Goal: Task Accomplishment & Management: Use online tool/utility

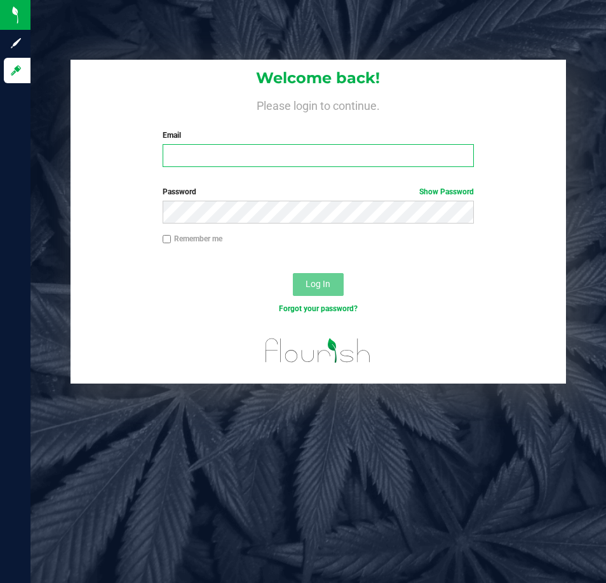
click at [185, 159] on input "Email" at bounding box center [318, 155] width 311 height 23
type input "aswanson@liveparallel.com"
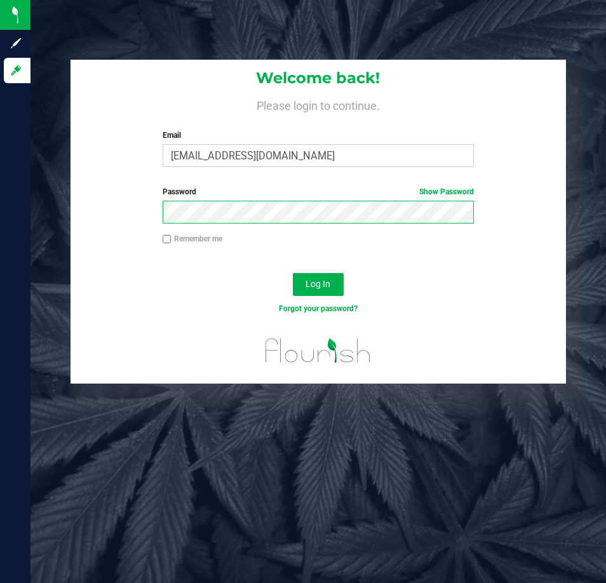
click at [293, 273] on button "Log In" at bounding box center [318, 284] width 51 height 23
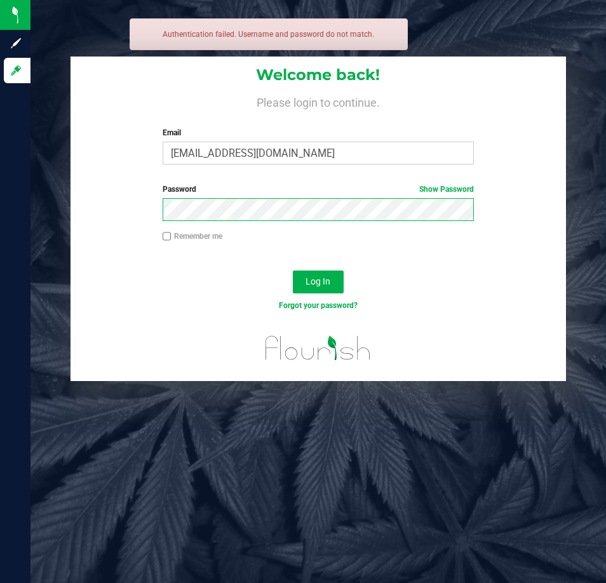
click at [293, 270] on button "Log In" at bounding box center [318, 281] width 51 height 23
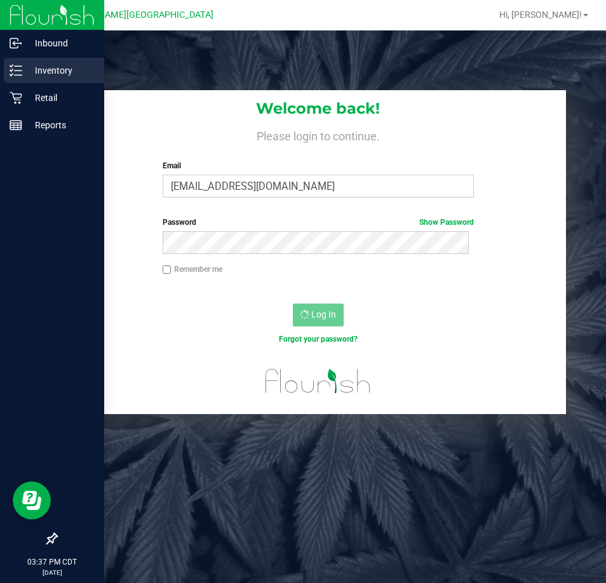
click at [14, 73] on icon at bounding box center [16, 70] width 13 height 13
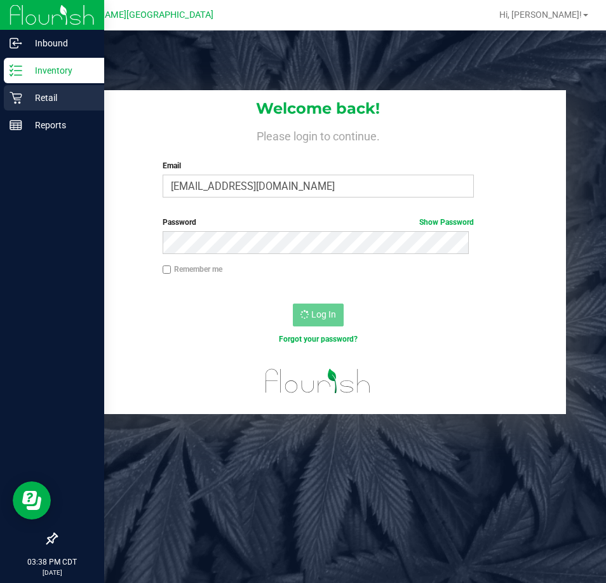
click at [15, 107] on div "Retail" at bounding box center [54, 97] width 100 height 25
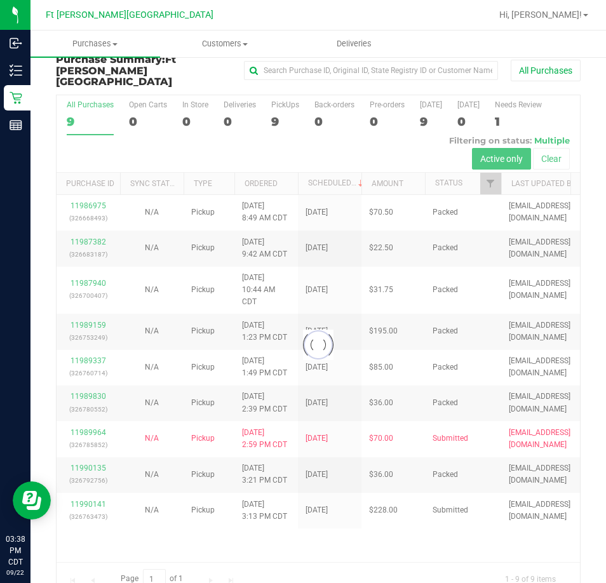
scroll to position [29, 0]
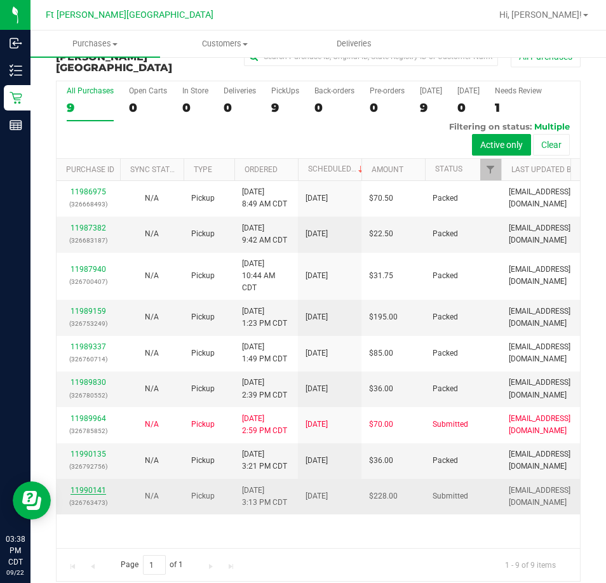
click at [78, 486] on link "11990141" at bounding box center [88, 490] width 36 height 9
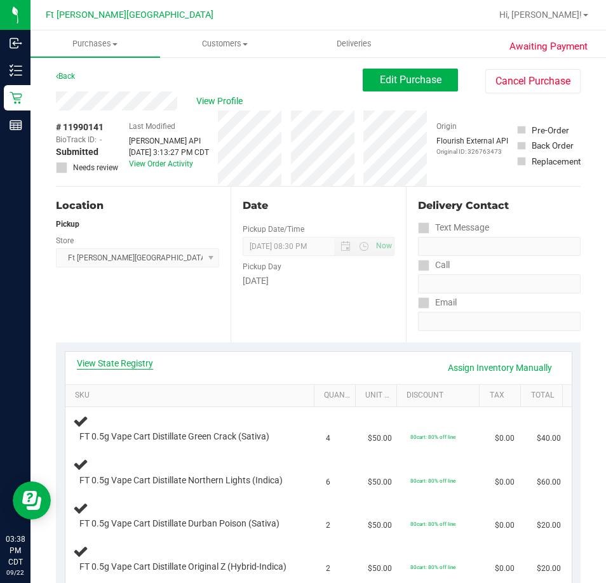
click at [121, 364] on link "View State Registry" at bounding box center [115, 363] width 76 height 13
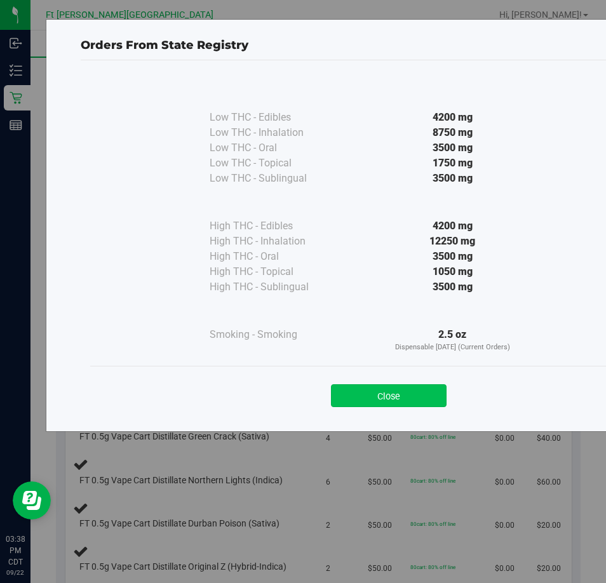
click at [421, 394] on button "Close" at bounding box center [389, 395] width 116 height 23
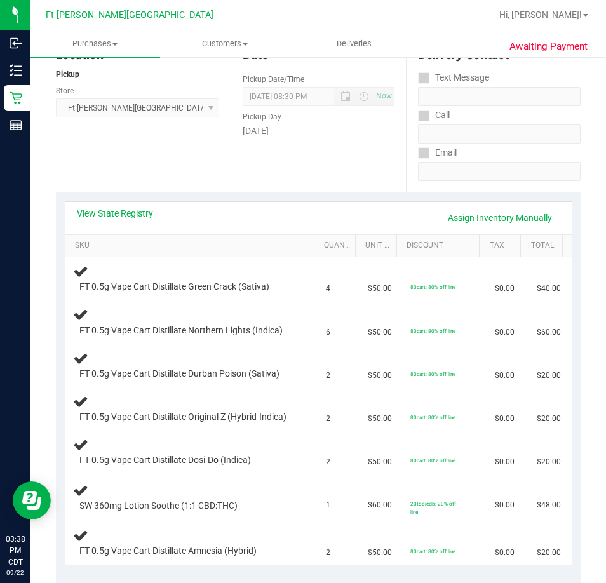
scroll to position [127, 0]
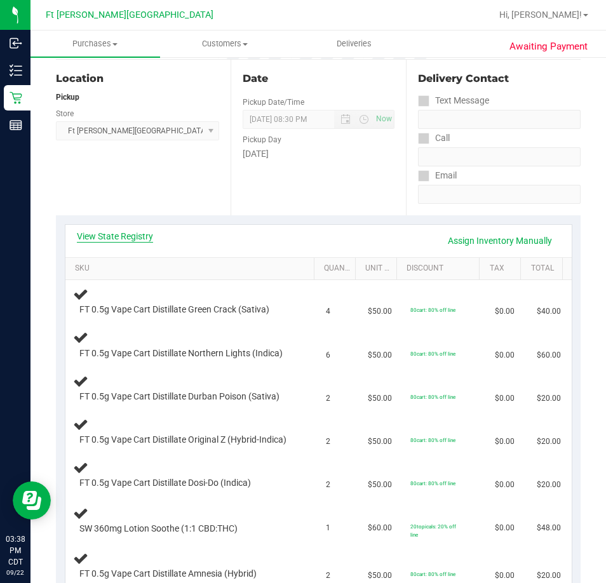
click at [118, 237] on link "View State Registry" at bounding box center [115, 236] width 76 height 13
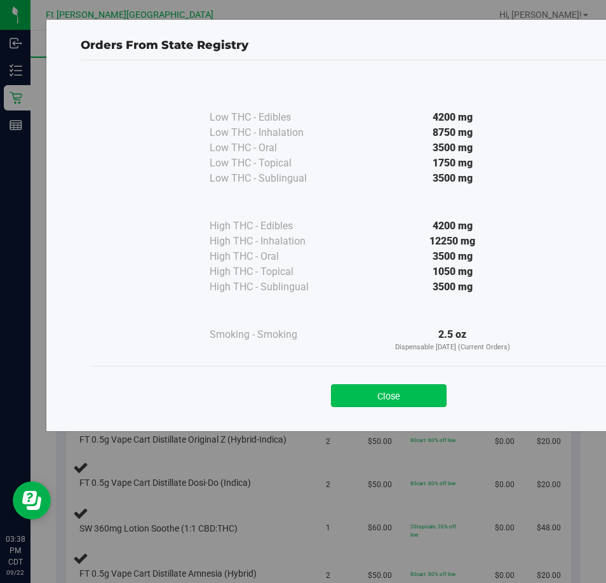
click at [377, 404] on button "Close" at bounding box center [389, 395] width 116 height 23
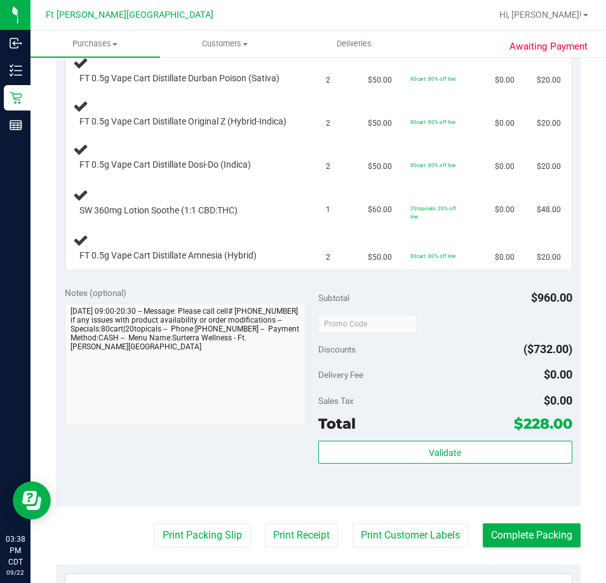
scroll to position [571, 0]
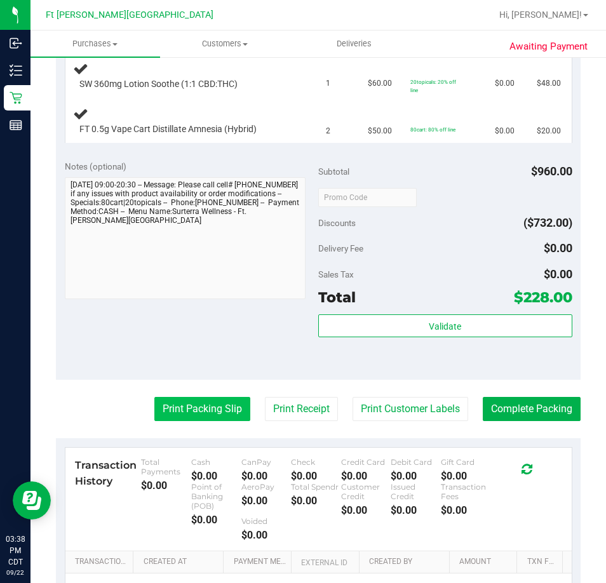
click at [176, 411] on button "Print Packing Slip" at bounding box center [202, 409] width 96 height 24
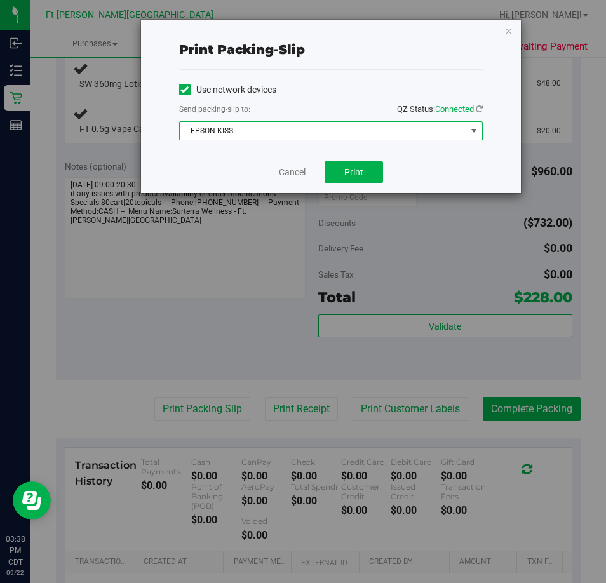
click at [342, 132] on span "EPSON-KISS" at bounding box center [323, 131] width 286 height 18
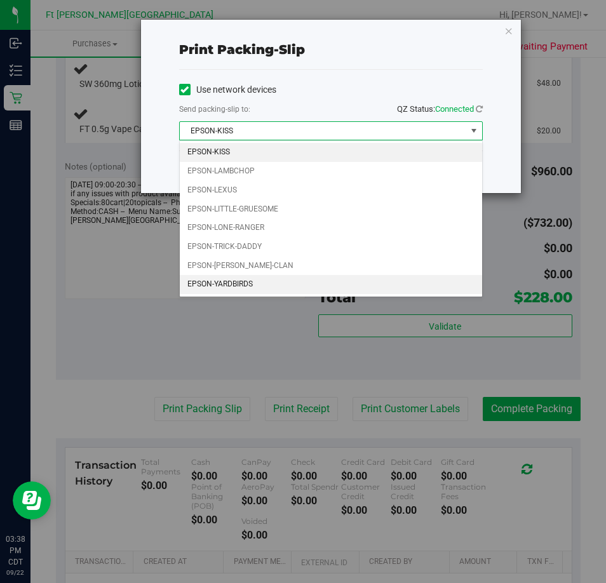
click at [295, 290] on li "EPSON-YARDBIRDS" at bounding box center [331, 284] width 302 height 19
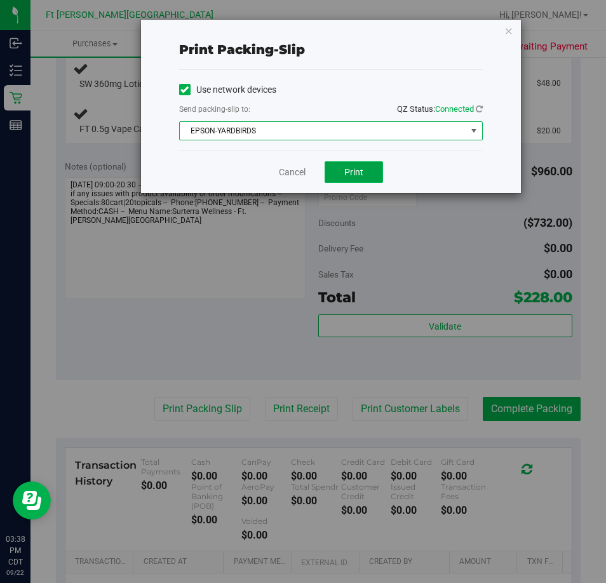
click at [350, 179] on button "Print" at bounding box center [353, 172] width 58 height 22
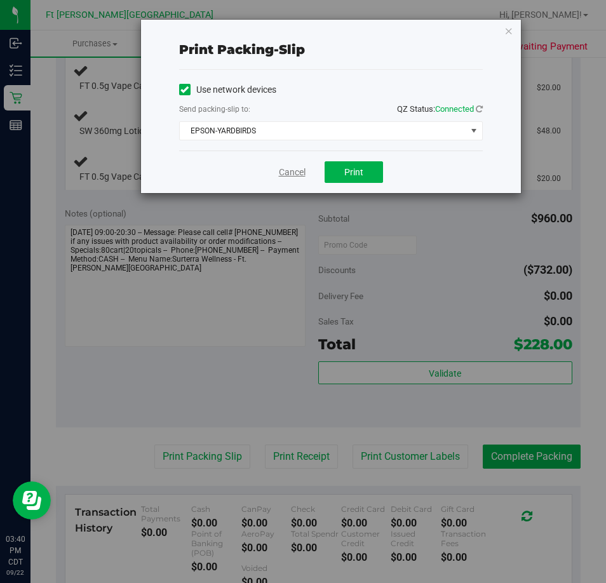
click at [279, 168] on link "Cancel" at bounding box center [292, 172] width 27 height 13
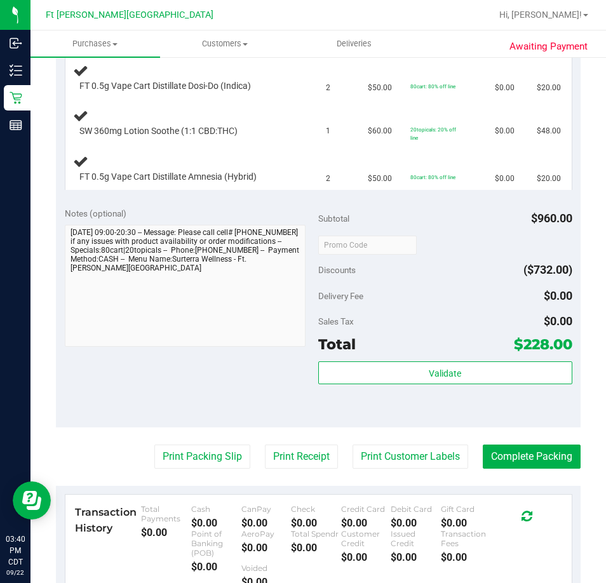
click at [213, 418] on div "Notes (optional) Subtotal $960.00 Discounts ($732.00) Delivery Fee $0.00 Sales …" at bounding box center [318, 313] width 524 height 229
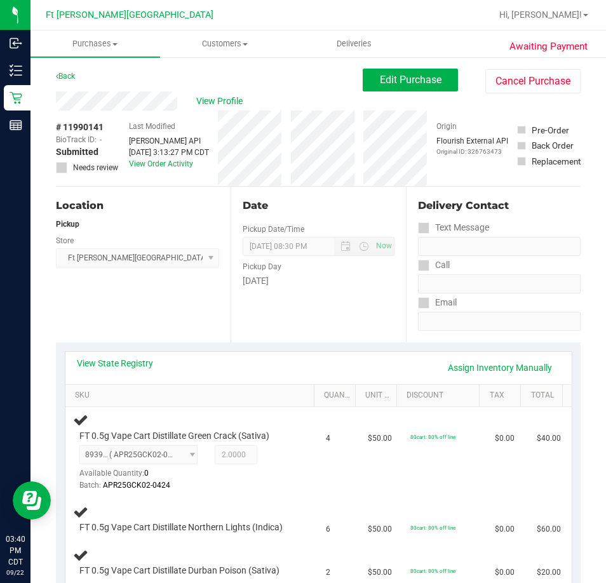
scroll to position [254, 0]
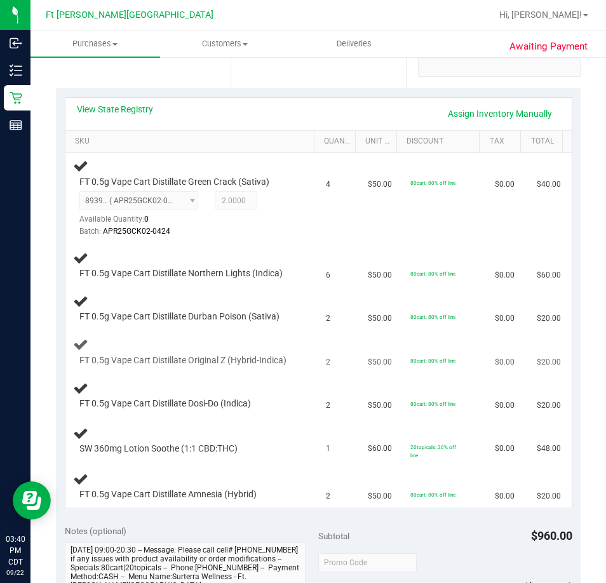
click at [190, 403] on div "FT 0.5g Vape Cart Distillate Dosi-Do (Indica)" at bounding box center [192, 395] width 238 height 30
click at [185, 399] on div "FT 0.5g Vape Cart Distillate Dosi-Do (Indica)" at bounding box center [192, 395] width 238 height 30
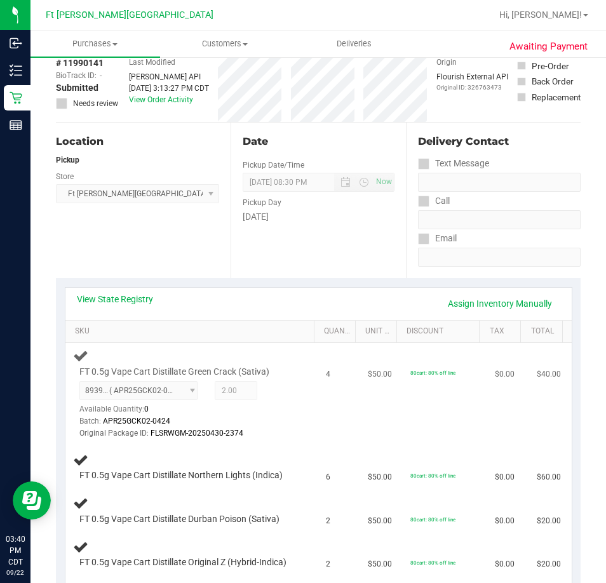
scroll to position [63, 0]
click at [361, 428] on td "$50.00" at bounding box center [381, 394] width 42 height 103
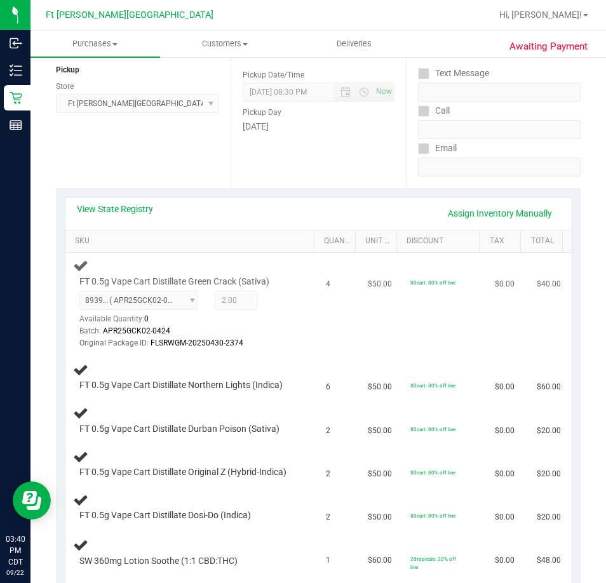
scroll to position [190, 0]
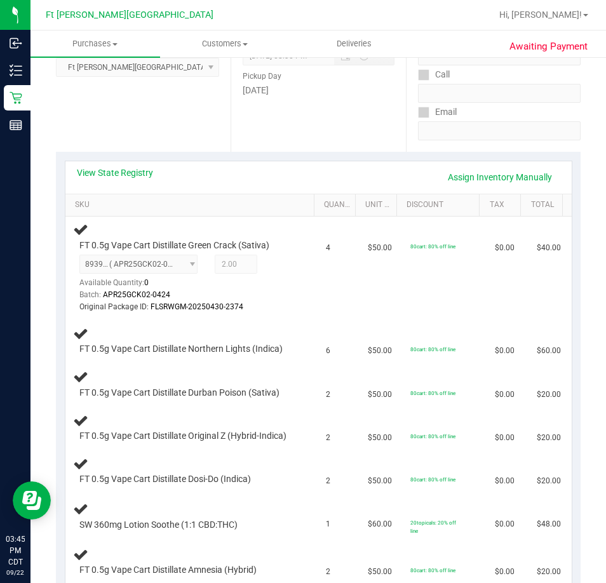
click at [258, 163] on div "View State Registry Assign Inventory Manually" at bounding box center [318, 177] width 506 height 32
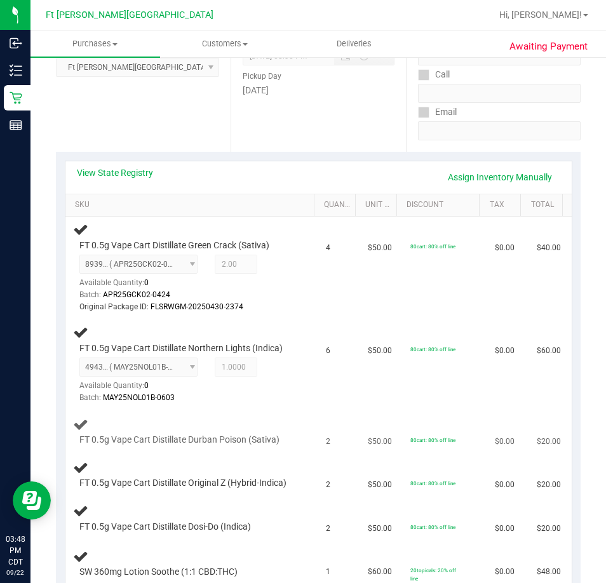
click at [305, 429] on td "FT 0.5g Vape Cart Distillate Durban Poison (Sativa)" at bounding box center [191, 431] width 253 height 43
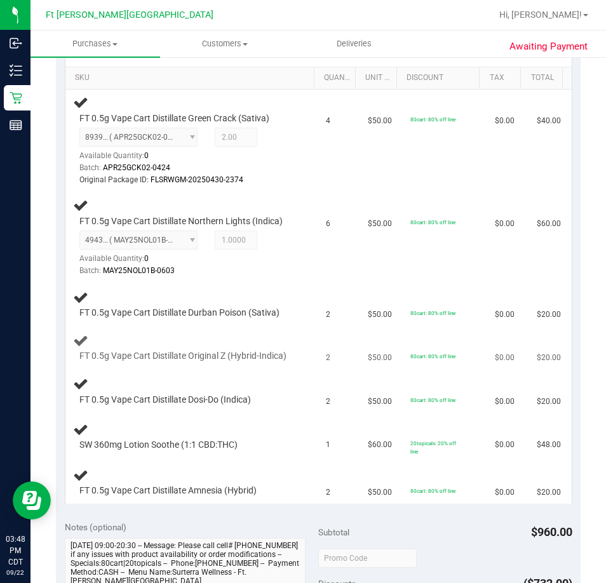
click at [283, 339] on div "FT 0.5g Vape Cart Distillate Original Z (Hybrid-Indica)" at bounding box center [192, 348] width 238 height 30
click at [283, 338] on div "FT 0.5g Vape Cart Distillate Original Z (Hybrid-Indica)" at bounding box center [192, 348] width 238 height 30
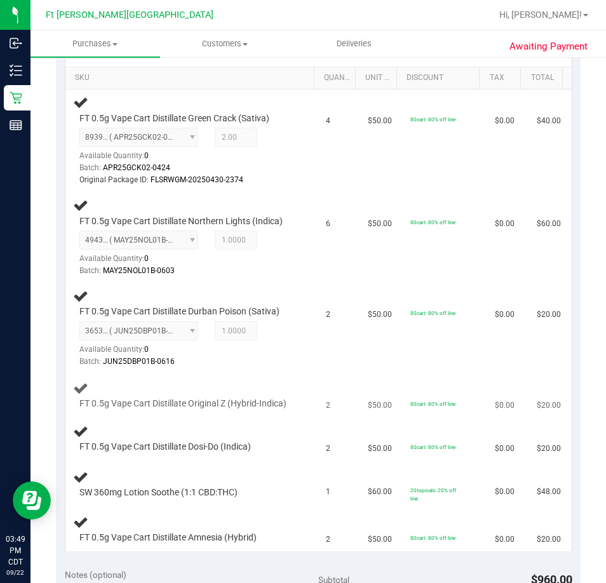
click at [442, 379] on td "80cart: 80% off line" at bounding box center [445, 395] width 84 height 43
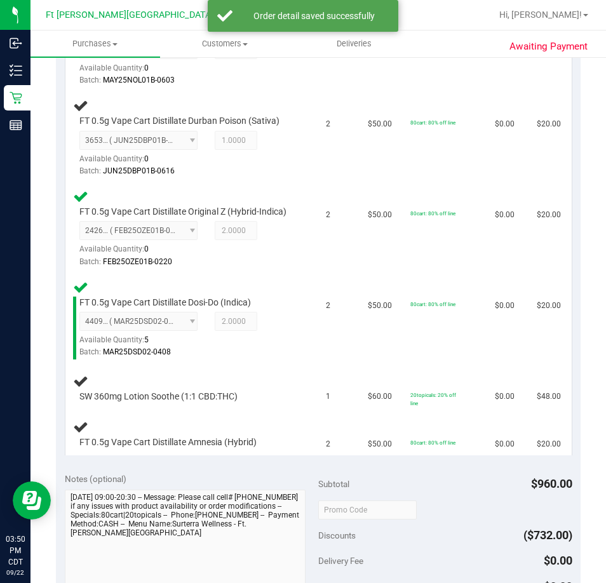
scroll to position [571, 0]
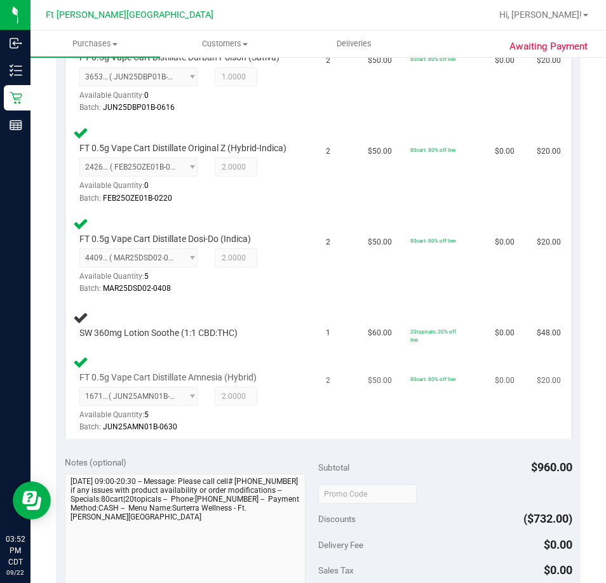
click at [265, 439] on td "FT 0.5g Vape Cart Distillate Amnesia (Hybrid) 1671225342396751 ( JUN25AMN01B-06…" at bounding box center [191, 394] width 253 height 90
click at [298, 328] on div "SW 360mg Lotion Soothe (1:1 CBD:THC)" at bounding box center [192, 325] width 238 height 30
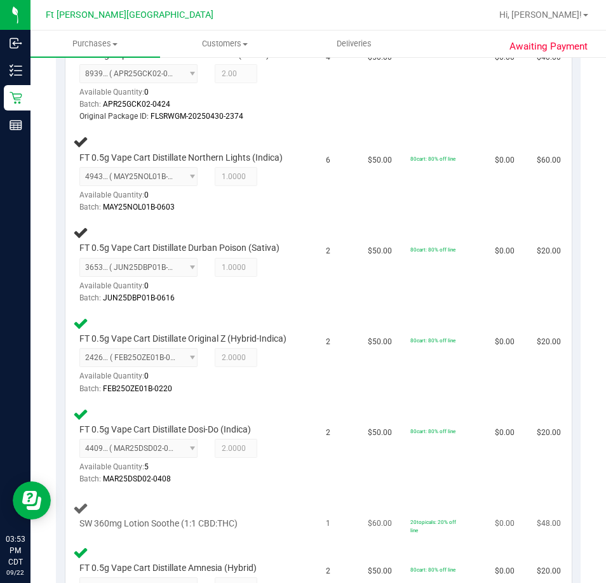
scroll to position [317, 0]
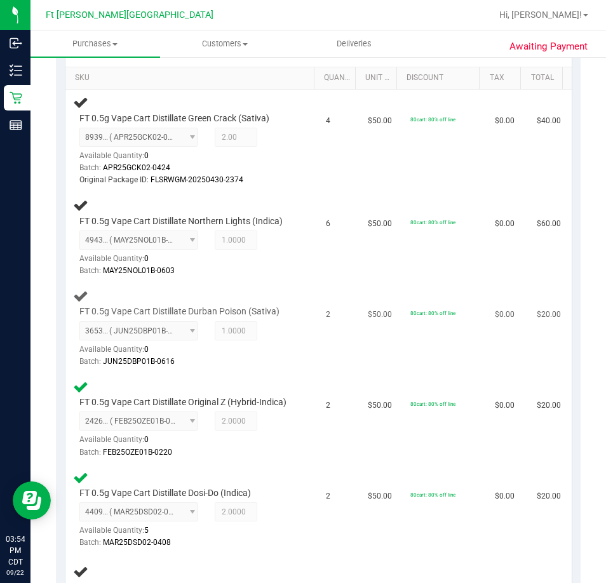
click at [298, 328] on div "FT 0.5g Vape Cart Distillate Durban Poison (Sativa) 3653688858684509 ( JUN25DBP…" at bounding box center [192, 328] width 238 height 80
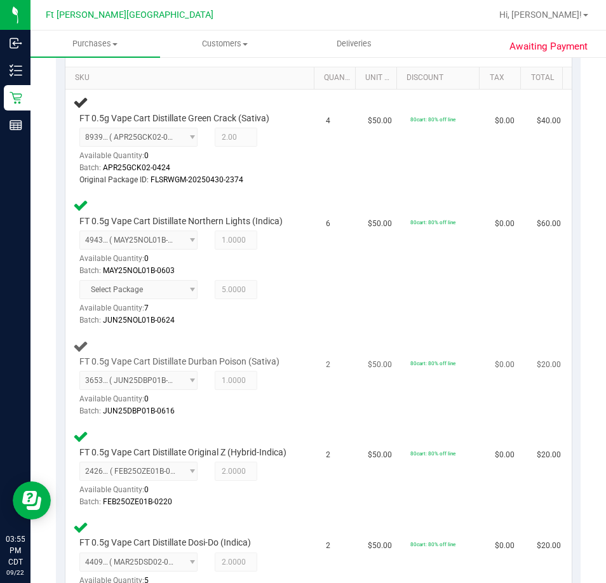
click at [318, 336] on td "2" at bounding box center [339, 378] width 42 height 91
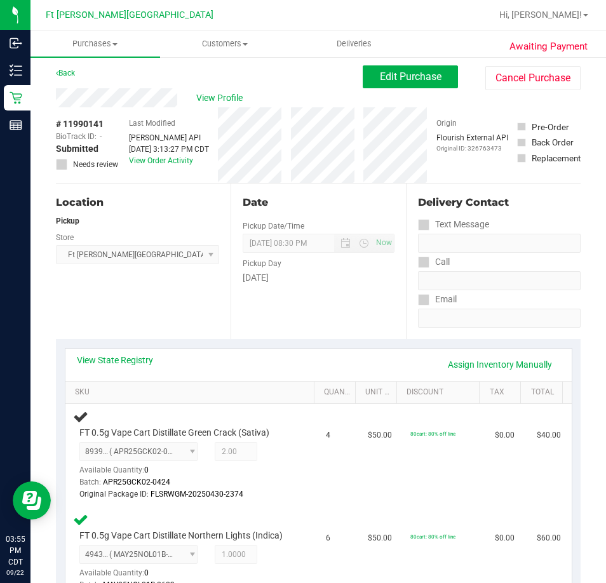
scroll to position [0, 0]
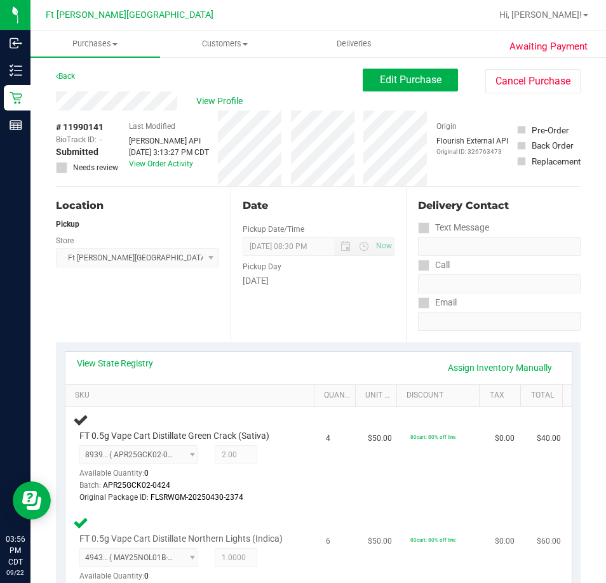
click at [318, 517] on td "6" at bounding box center [339, 580] width 42 height 140
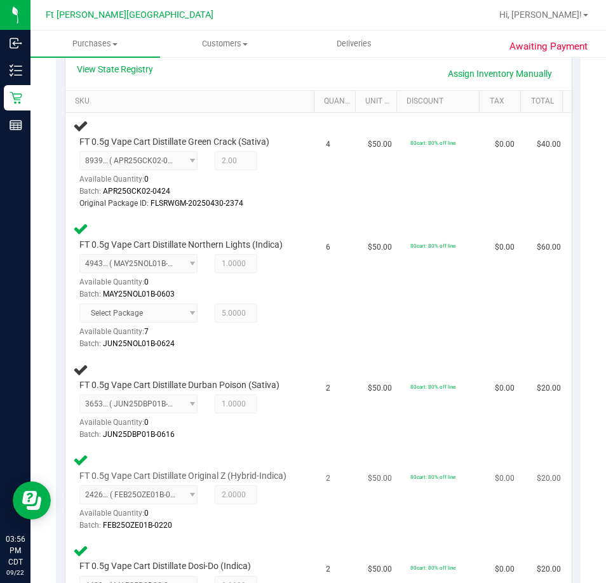
scroll to position [317, 0]
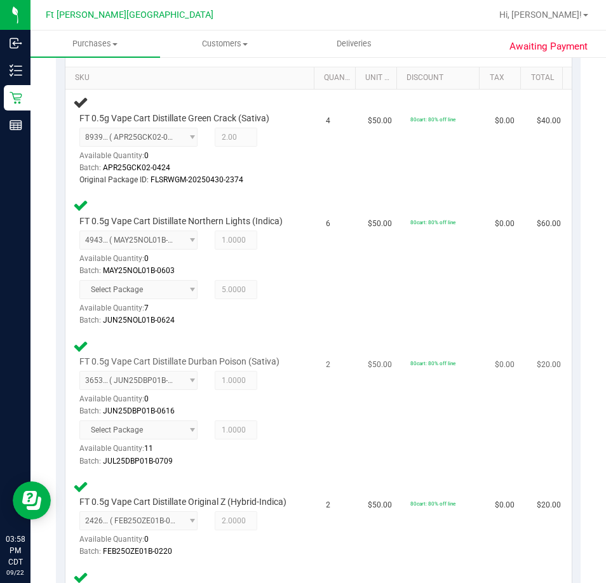
click at [255, 444] on div "Select Package Available Quantity: 11 1.0000 1 Batch: JUL25DBP01B-0709" at bounding box center [186, 443] width 214 height 46
click at [330, 420] on td "2" at bounding box center [339, 403] width 42 height 140
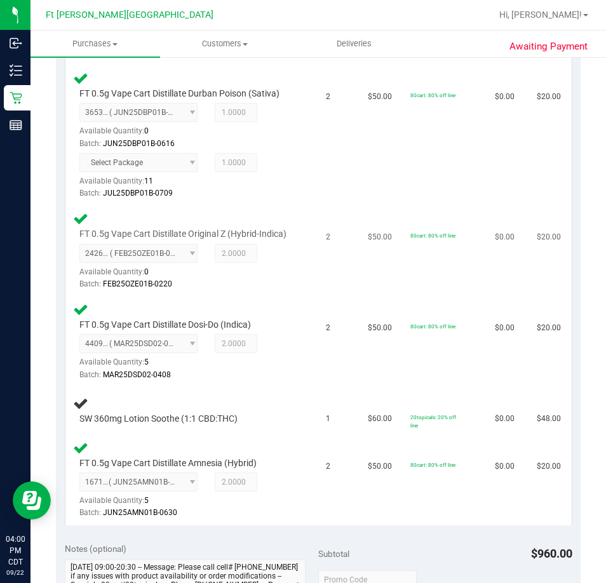
scroll to position [952, 0]
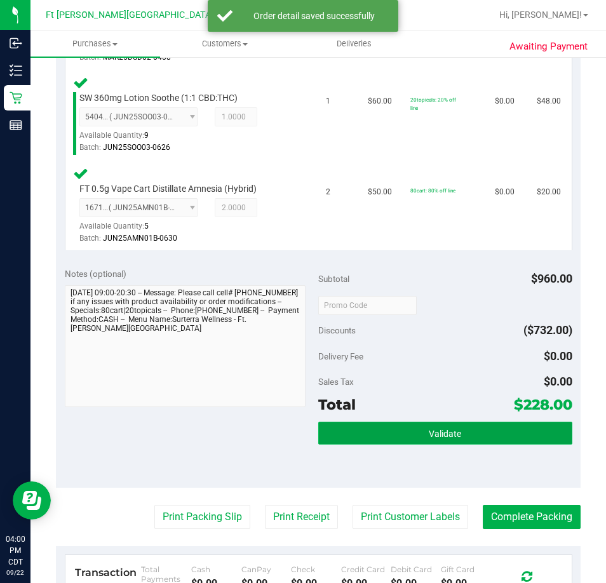
click at [337, 443] on button "Validate" at bounding box center [445, 433] width 254 height 23
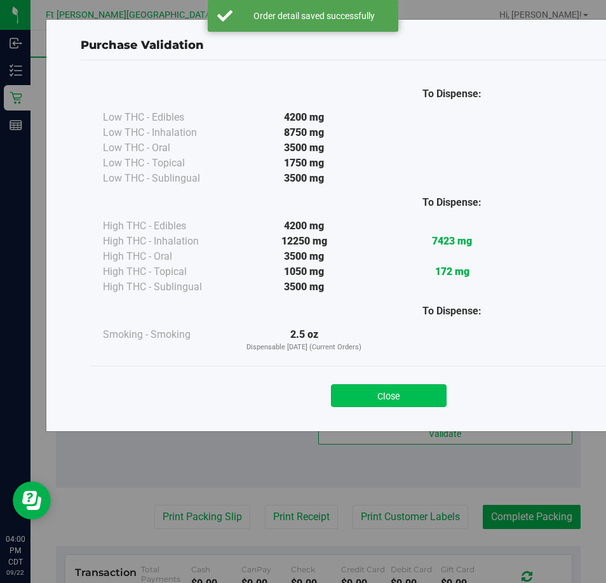
click at [361, 396] on button "Close" at bounding box center [389, 395] width 116 height 23
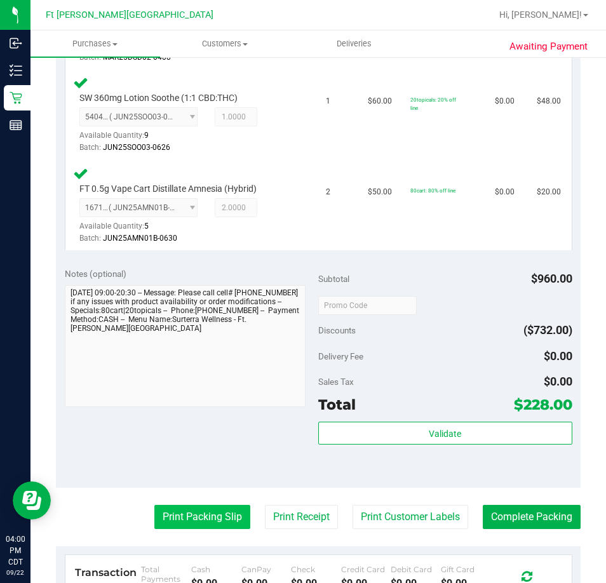
click at [197, 524] on button "Print Packing Slip" at bounding box center [202, 517] width 96 height 24
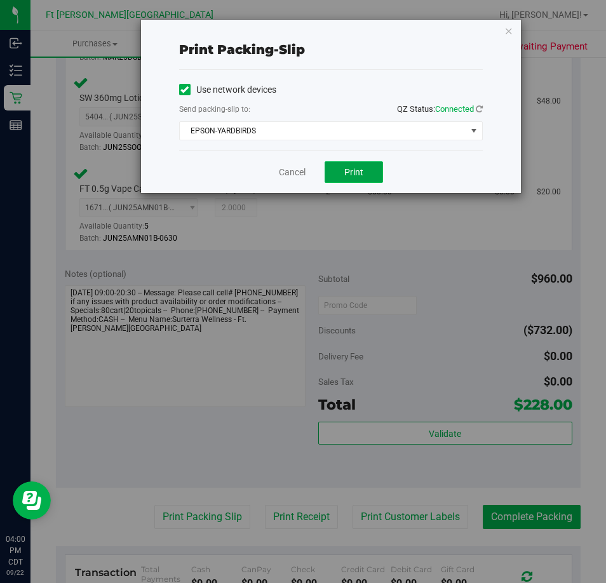
click at [342, 175] on button "Print" at bounding box center [353, 172] width 58 height 22
click at [297, 162] on div "Cancel Print" at bounding box center [330, 171] width 303 height 43
click at [297, 168] on link "Cancel" at bounding box center [292, 172] width 27 height 13
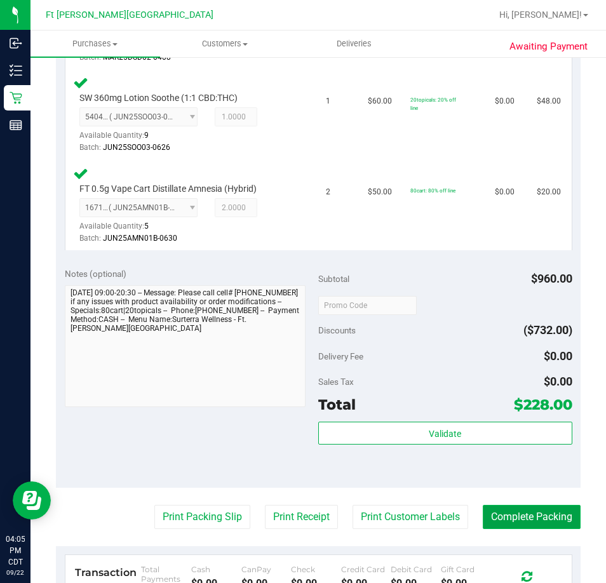
click at [523, 523] on button "Complete Packing" at bounding box center [532, 517] width 98 height 24
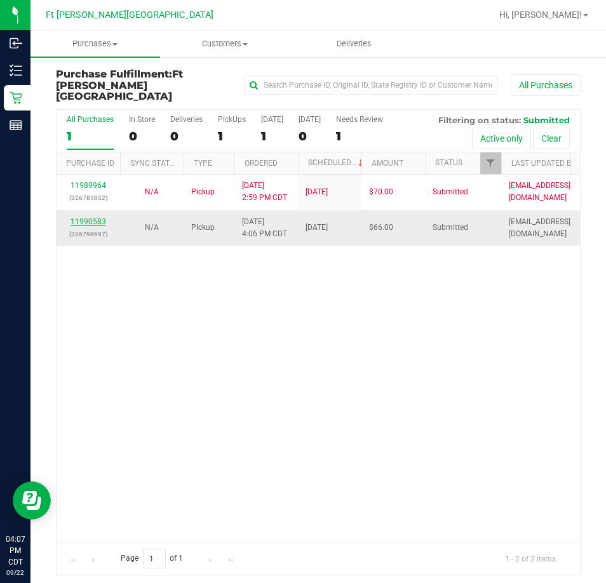
click at [86, 217] on link "11990583" at bounding box center [88, 221] width 36 height 9
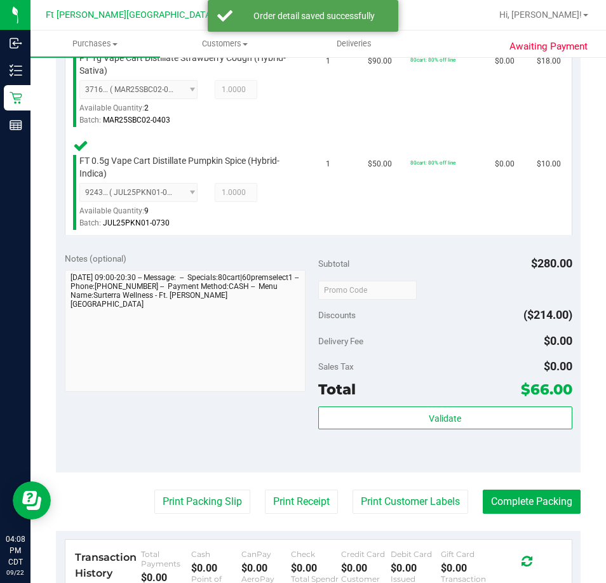
scroll to position [698, 0]
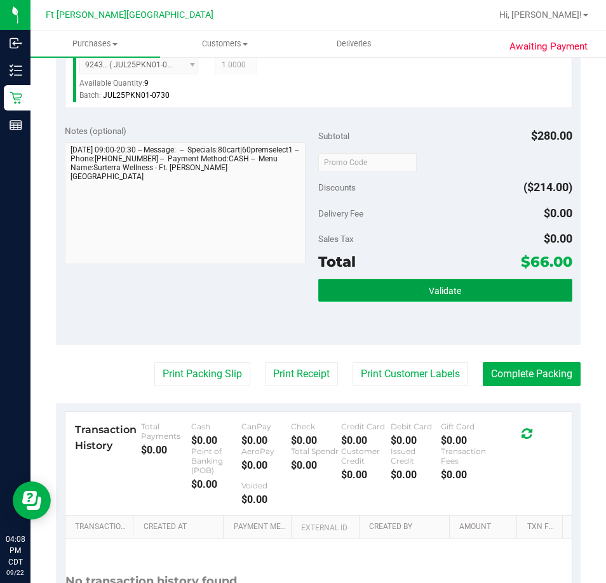
click at [363, 282] on button "Validate" at bounding box center [445, 290] width 254 height 23
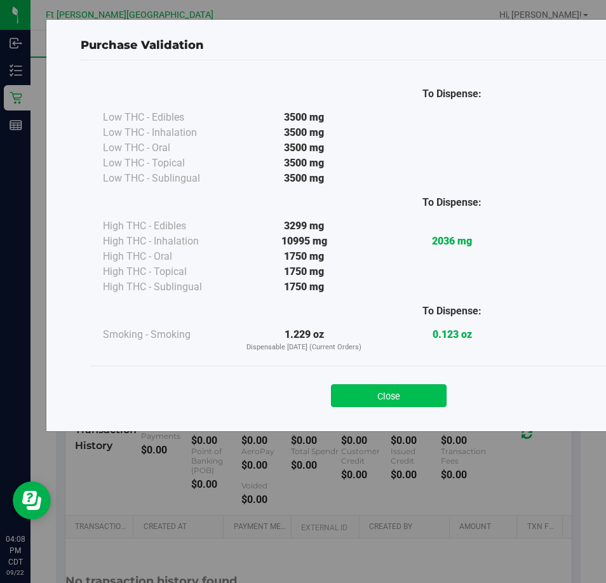
click at [373, 392] on button "Close" at bounding box center [389, 395] width 116 height 23
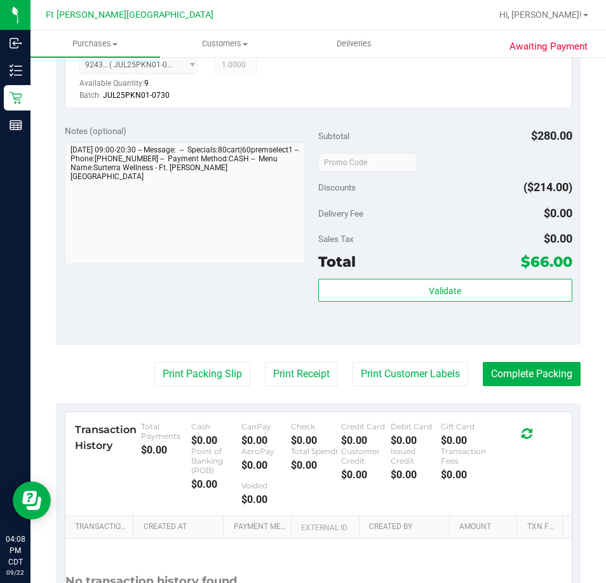
click at [184, 352] on purchase-details "Back Edit Purchase Cancel Purchase View Profile # 11990583 BioTrack ID: - Submi…" at bounding box center [318, 22] width 524 height 1305
click at [193, 371] on button "Print Packing Slip" at bounding box center [202, 374] width 96 height 24
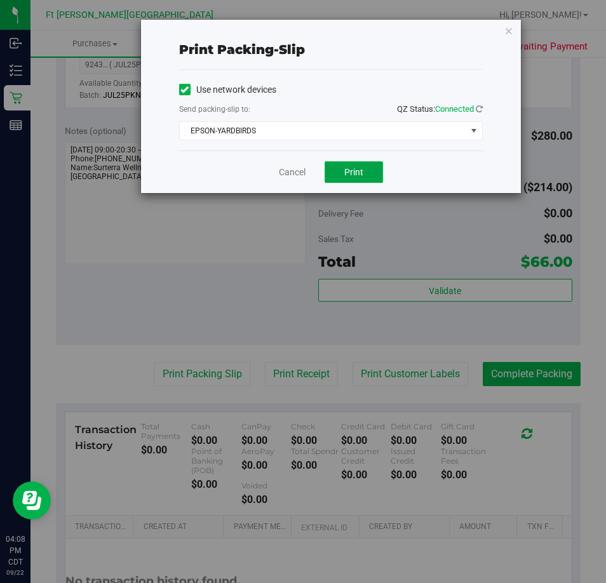
click at [347, 170] on span "Print" at bounding box center [353, 172] width 19 height 10
click at [295, 168] on link "Cancel" at bounding box center [292, 172] width 27 height 13
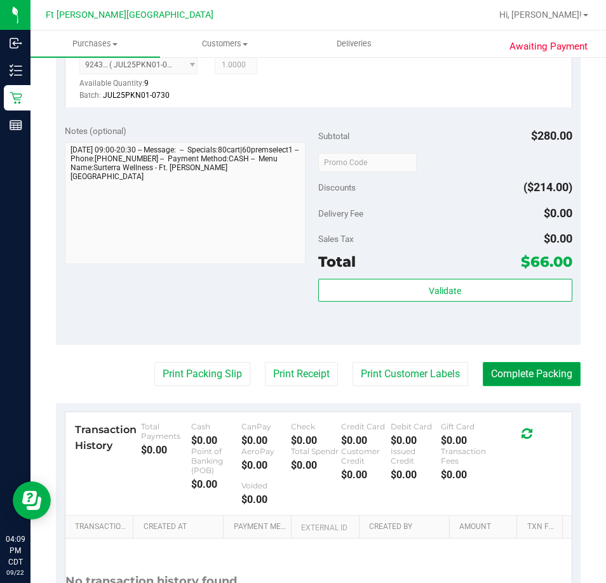
click at [524, 374] on button "Complete Packing" at bounding box center [532, 374] width 98 height 24
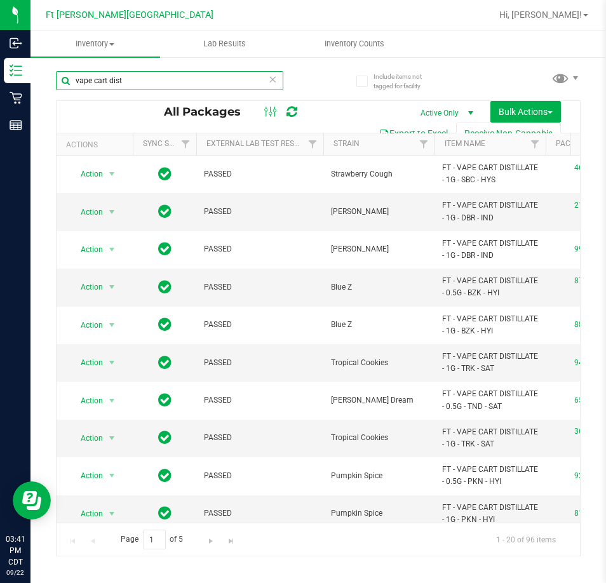
click at [156, 73] on input "vape cart dist" at bounding box center [169, 80] width 227 height 19
click at [156, 74] on input "vape cart dist" at bounding box center [169, 80] width 227 height 19
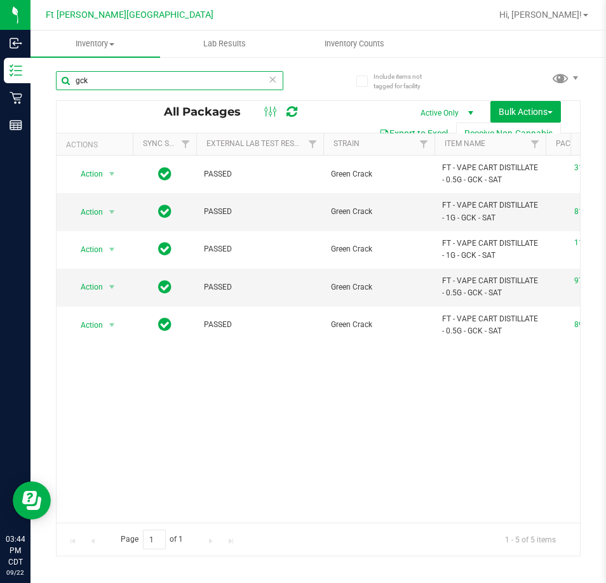
click at [119, 82] on input "gck" at bounding box center [169, 80] width 227 height 19
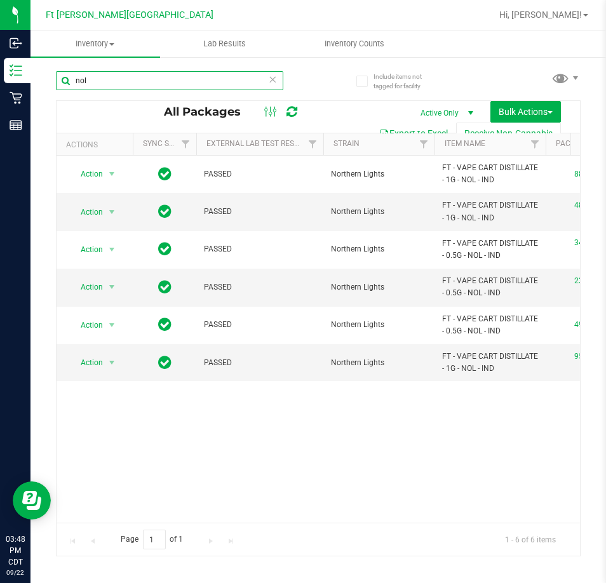
click at [137, 78] on input "nol" at bounding box center [169, 80] width 227 height 19
type input "dbp"
click at [178, 83] on input "dbp" at bounding box center [169, 80] width 227 height 19
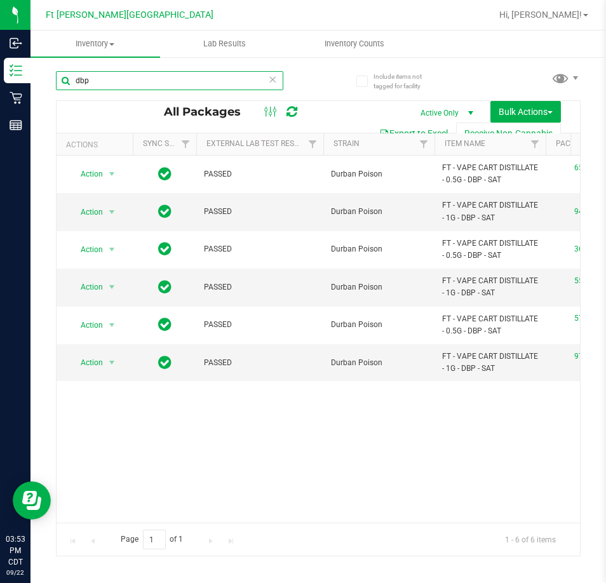
click at [178, 83] on input "dbp" at bounding box center [169, 80] width 227 height 19
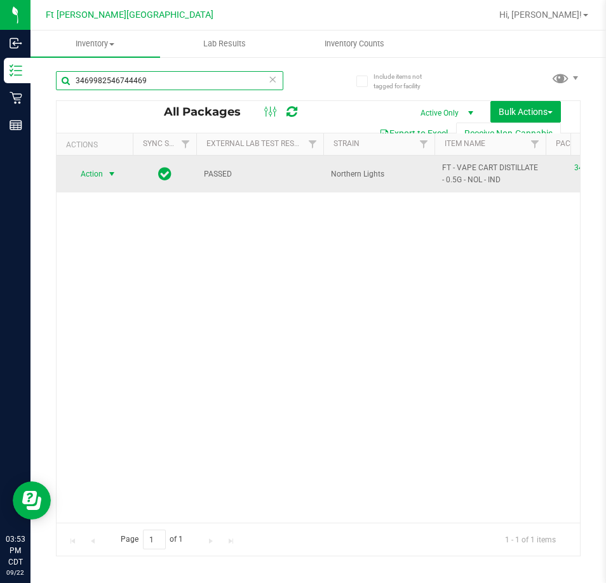
type input "3469982546744469"
click at [97, 171] on span "Action" at bounding box center [86, 174] width 34 height 18
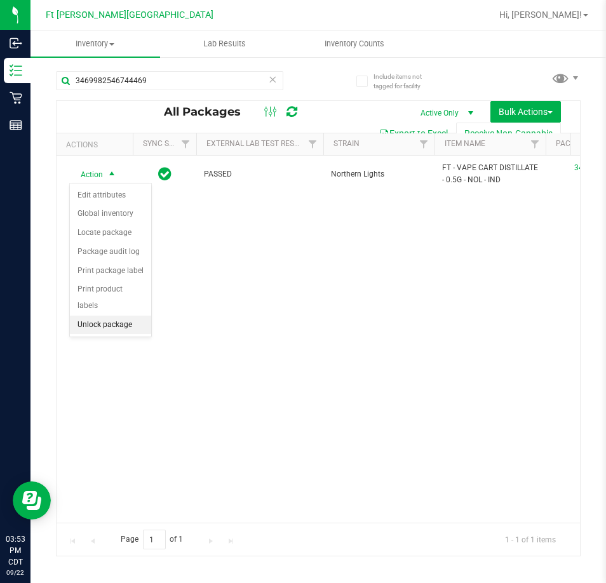
click at [111, 316] on li "Unlock package" at bounding box center [110, 325] width 81 height 19
click at [271, 84] on icon at bounding box center [273, 78] width 9 height 15
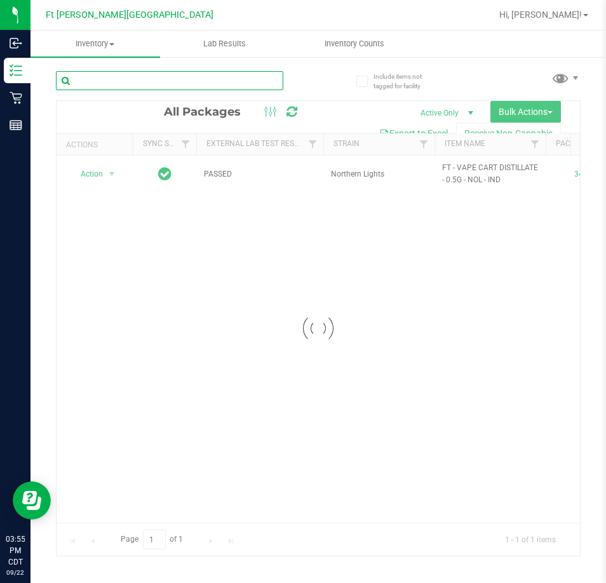
click at [187, 83] on input "text" at bounding box center [169, 80] width 227 height 19
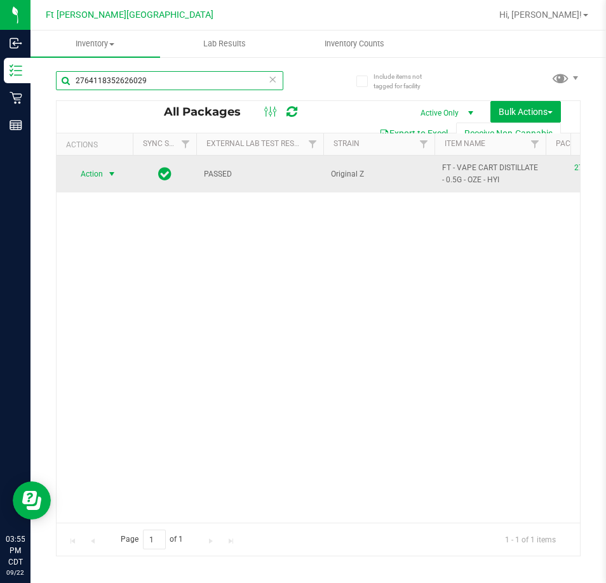
type input "2764118352626029"
click at [105, 171] on span "select" at bounding box center [112, 174] width 16 height 18
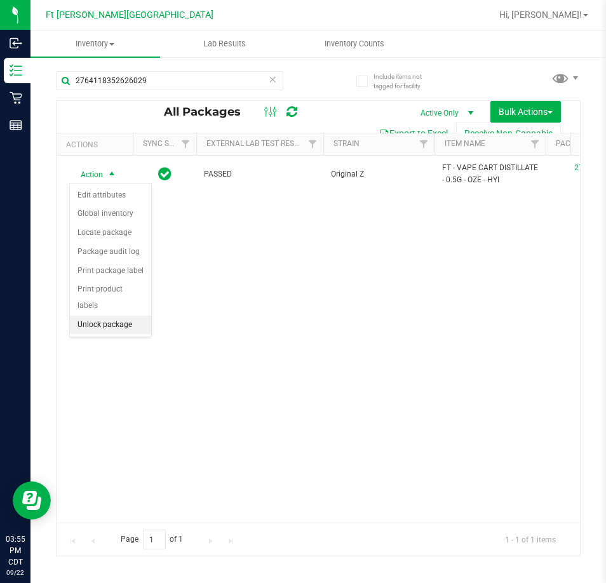
click at [92, 316] on li "Unlock package" at bounding box center [110, 325] width 81 height 19
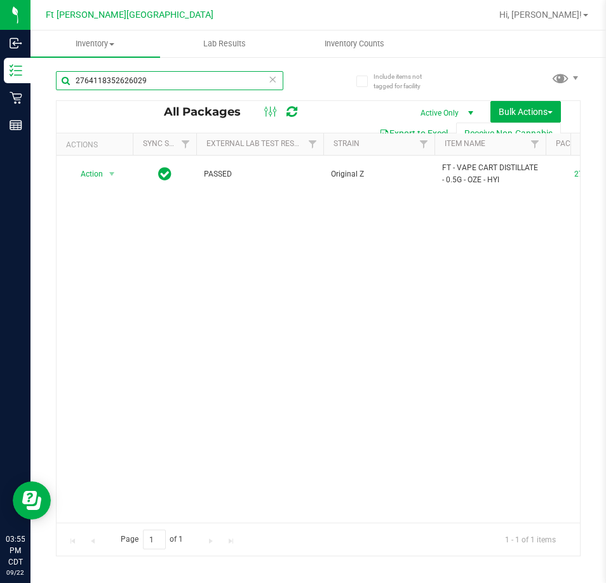
click at [142, 80] on input "2764118352626029" at bounding box center [169, 80] width 227 height 19
click at [143, 81] on input "2764118352626029" at bounding box center [169, 80] width 227 height 19
click at [144, 81] on input "2764118352626029" at bounding box center [169, 80] width 227 height 19
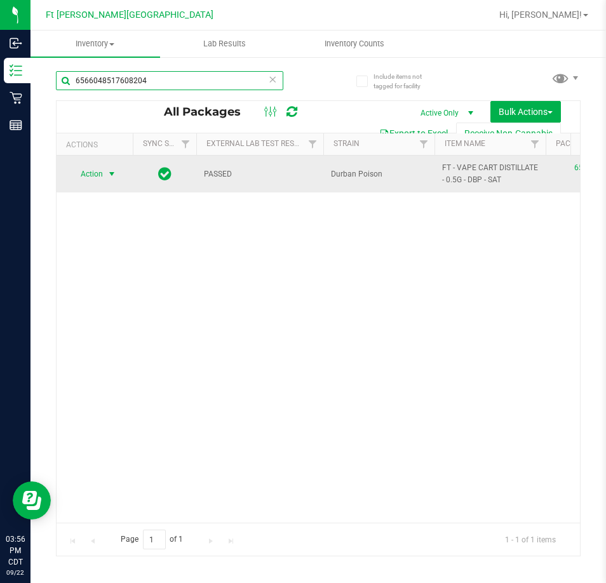
type input "6566048517608204"
click at [93, 183] on td "Action Action Edit attributes Global inventory Locate package Package audit log…" at bounding box center [95, 174] width 76 height 37
click at [101, 173] on span "Action" at bounding box center [86, 174] width 34 height 18
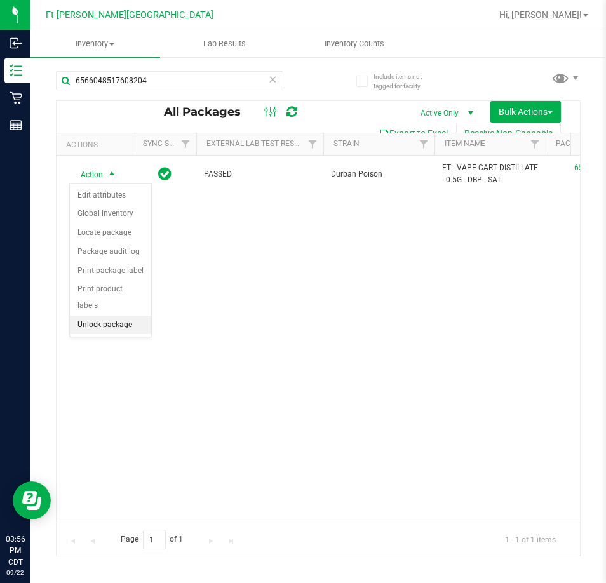
click at [107, 316] on li "Unlock package" at bounding box center [110, 325] width 81 height 19
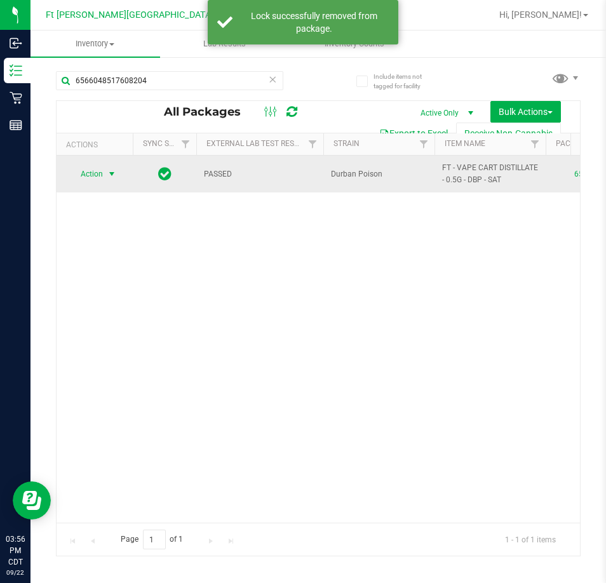
click at [101, 175] on span "Action" at bounding box center [86, 174] width 34 height 18
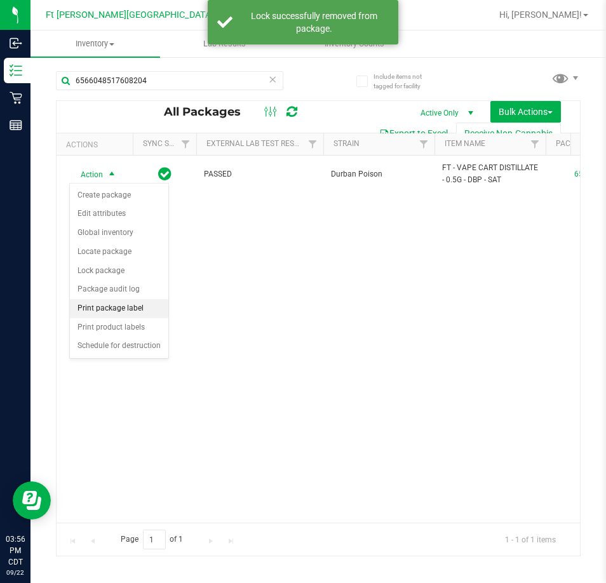
click at [115, 309] on li "Print package label" at bounding box center [119, 308] width 98 height 19
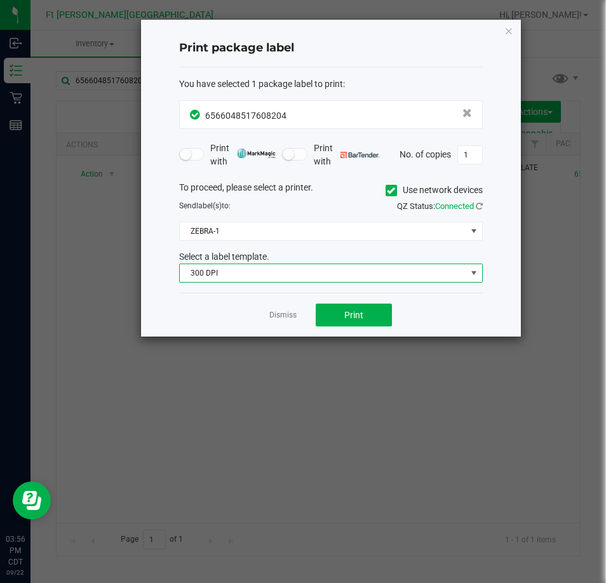
click at [337, 265] on span "300 DPI" at bounding box center [330, 272] width 303 height 19
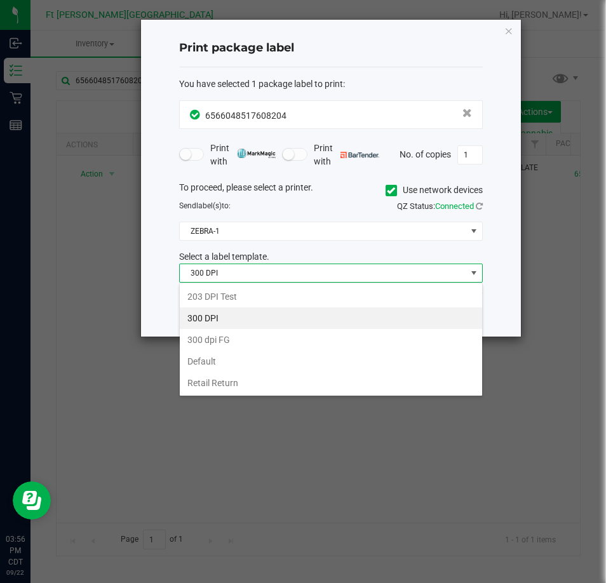
scroll to position [19, 303]
click at [337, 266] on span "300 DPI" at bounding box center [323, 273] width 286 height 18
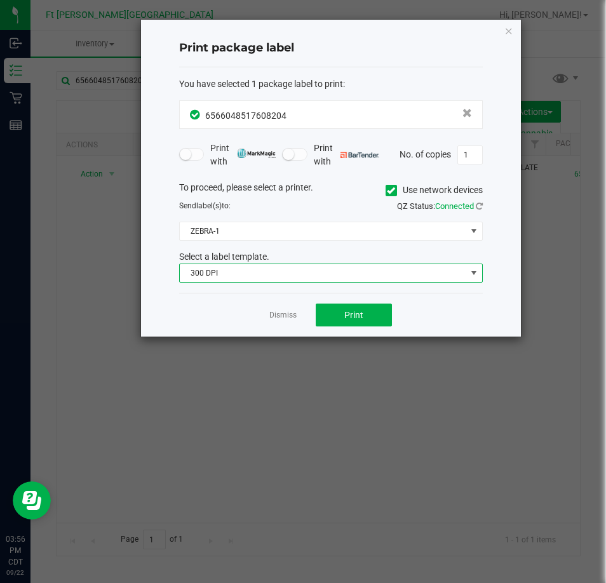
click at [334, 268] on span "300 DPI" at bounding box center [323, 273] width 286 height 18
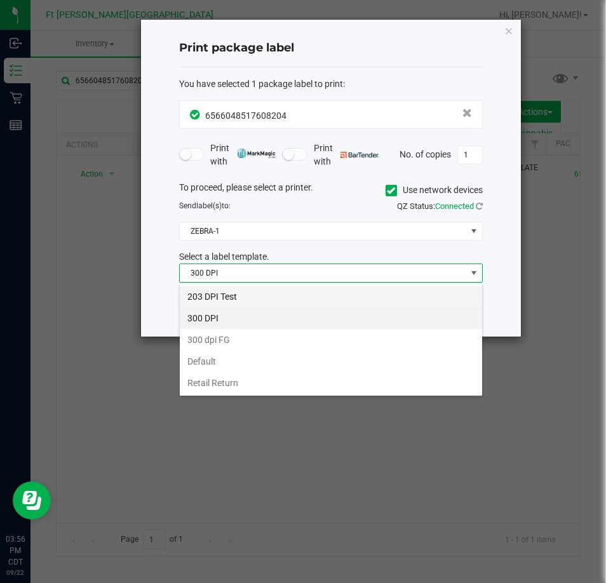
click at [337, 291] on li "203 DPI Test" at bounding box center [331, 297] width 302 height 22
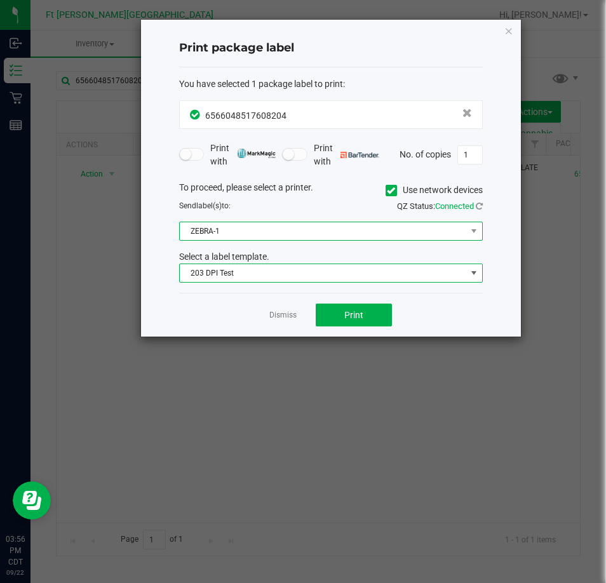
click at [331, 225] on span "ZEBRA-1" at bounding box center [323, 231] width 286 height 18
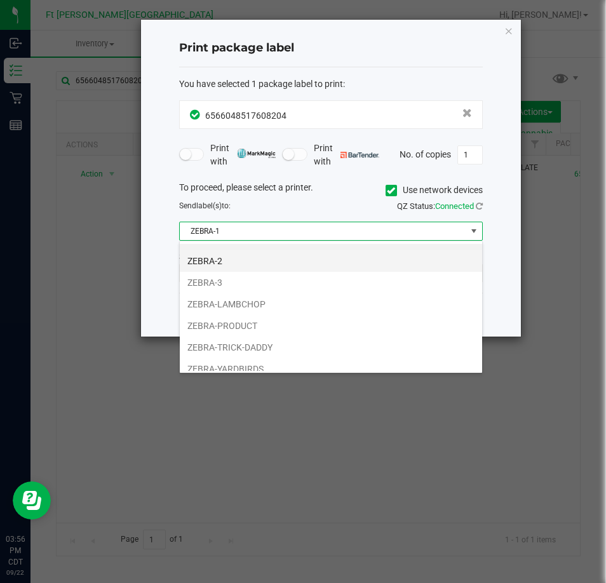
scroll to position [24, 0]
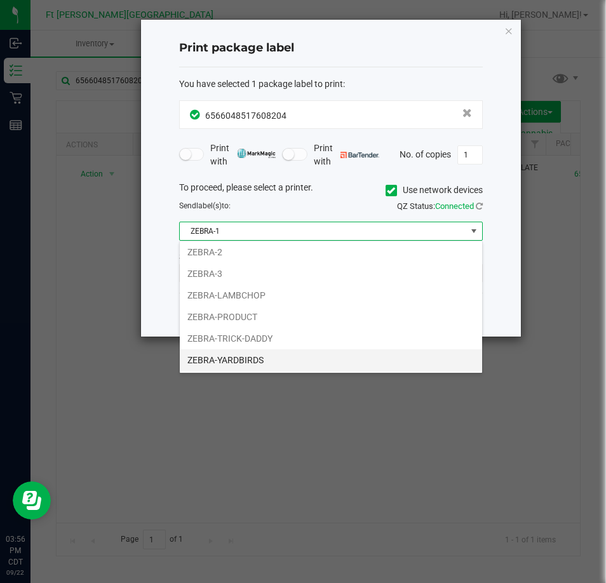
click at [312, 358] on li "ZEBRA-YARDBIRDS" at bounding box center [331, 360] width 302 height 22
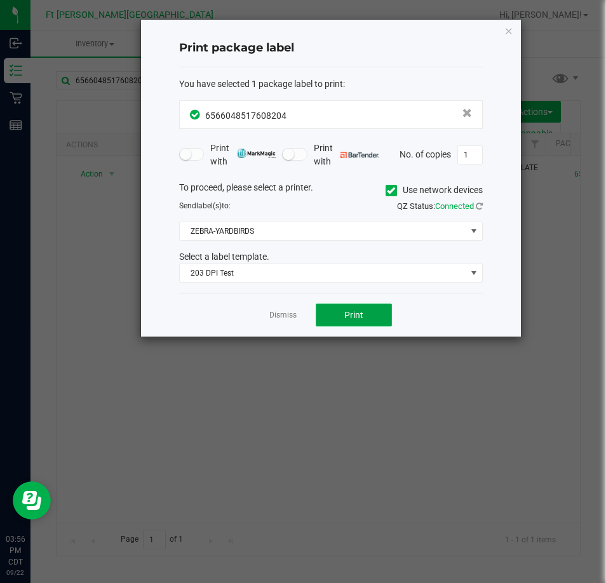
click at [333, 312] on button "Print" at bounding box center [354, 314] width 76 height 23
click at [283, 313] on link "Dismiss" at bounding box center [282, 315] width 27 height 11
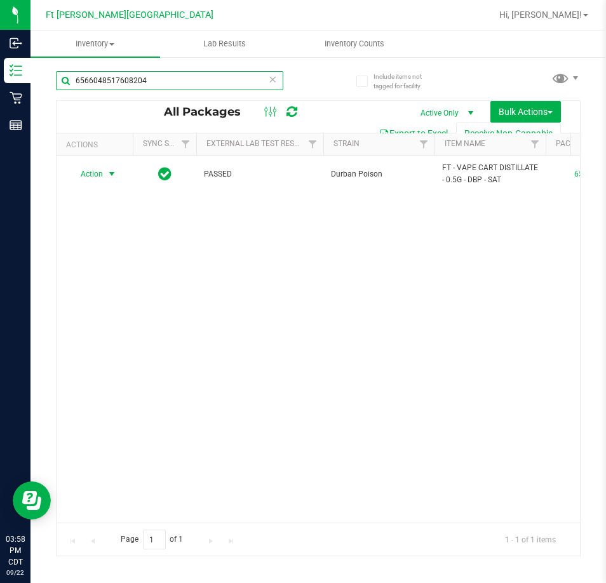
click at [178, 78] on input "6566048517608204" at bounding box center [169, 80] width 227 height 19
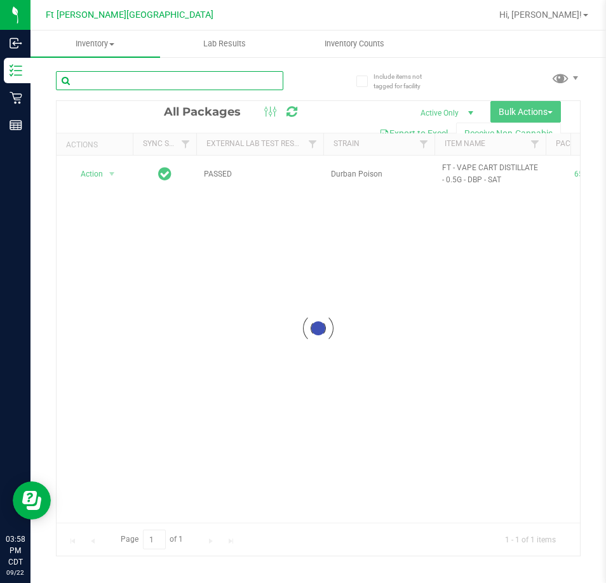
click at [178, 78] on input "text" at bounding box center [169, 80] width 227 height 19
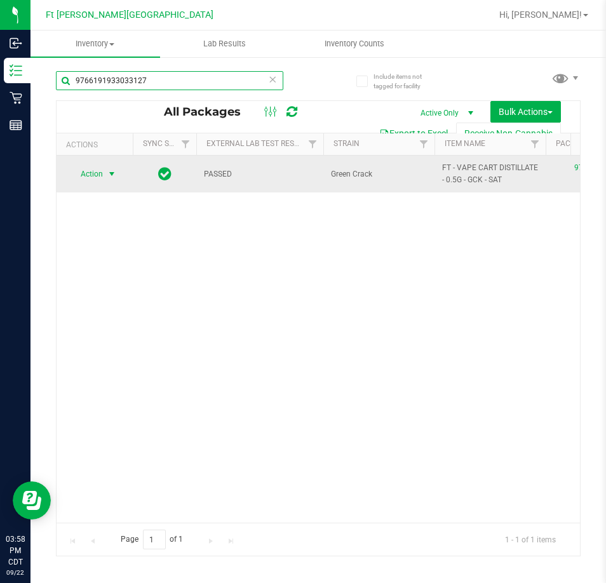
type input "9766191933033127"
click at [100, 175] on span "Action" at bounding box center [86, 174] width 34 height 18
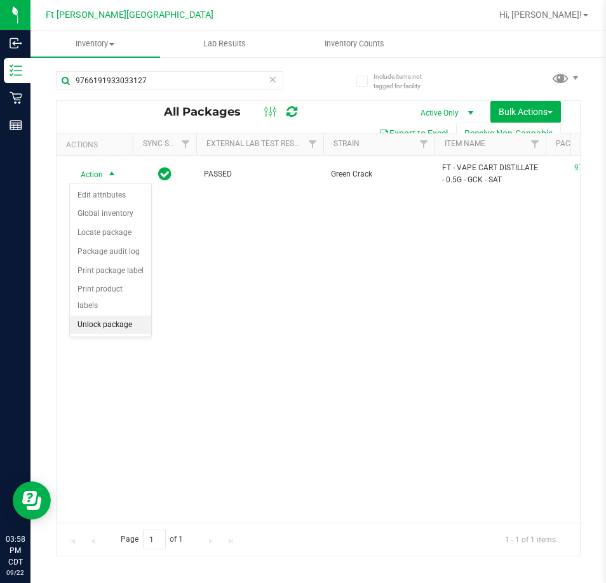
click at [117, 316] on li "Unlock package" at bounding box center [110, 325] width 81 height 19
